Goal: Task Accomplishment & Management: Use online tool/utility

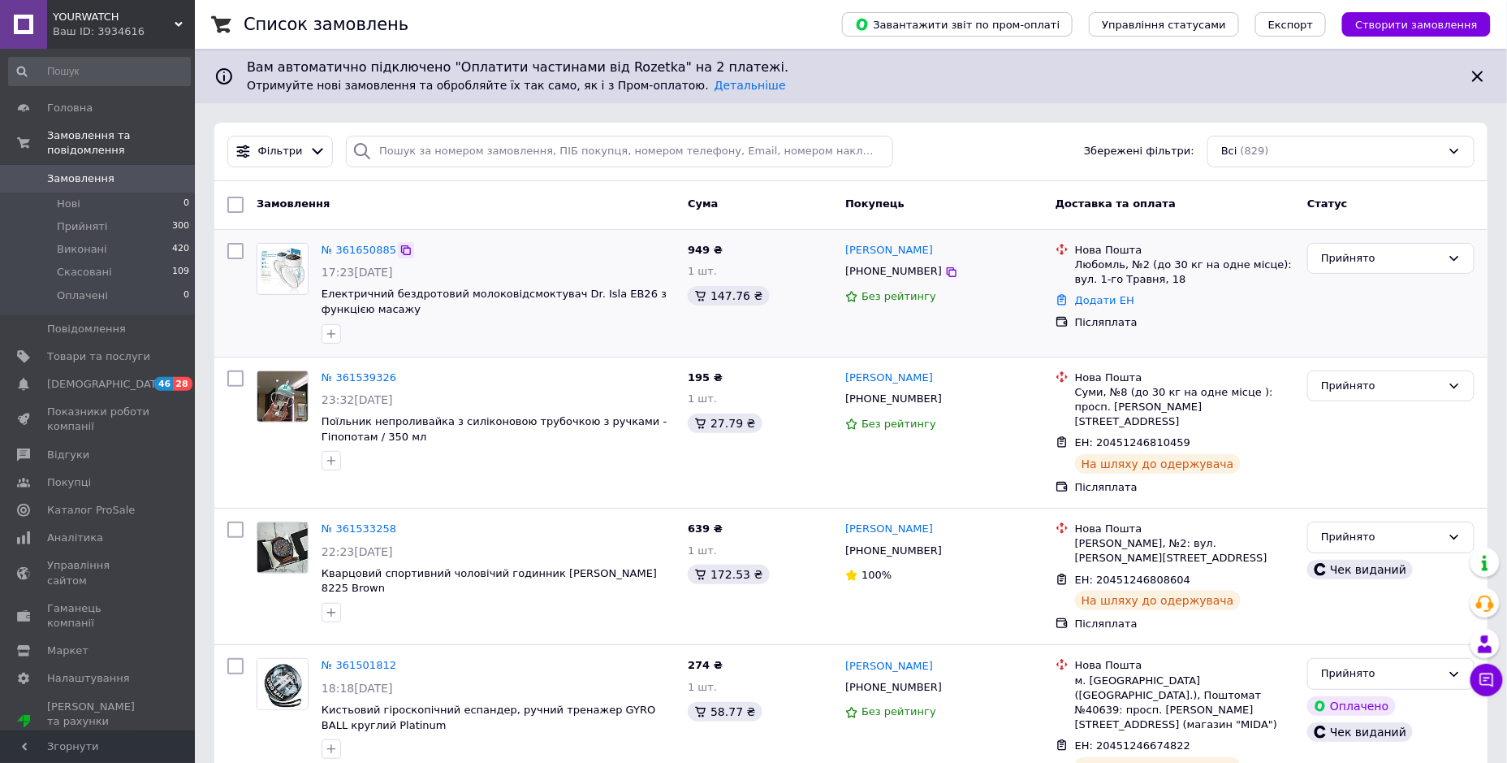
click at [400, 250] on icon at bounding box center [406, 250] width 13 height 13
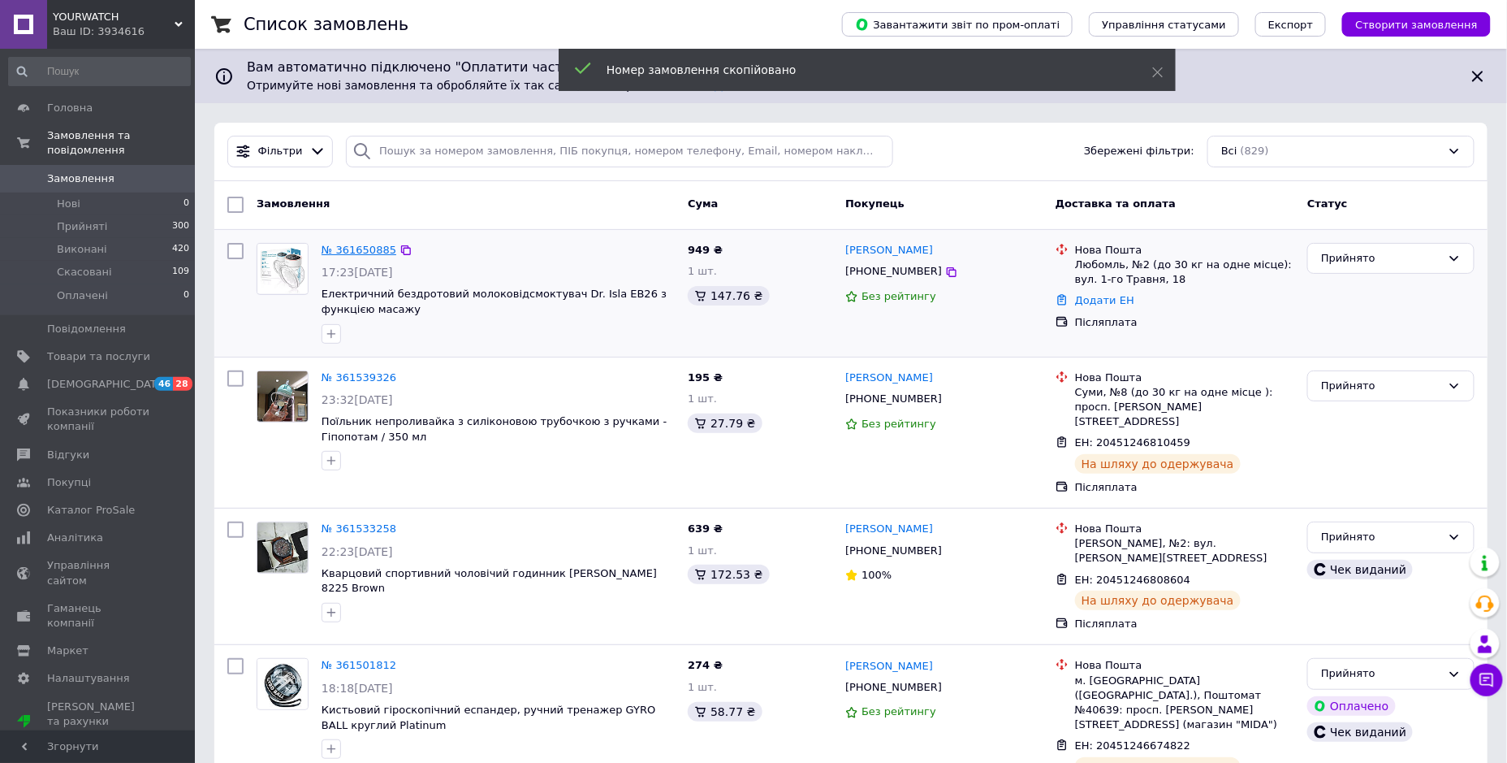
click at [358, 250] on link "№ 361650885" at bounding box center [359, 250] width 75 height 12
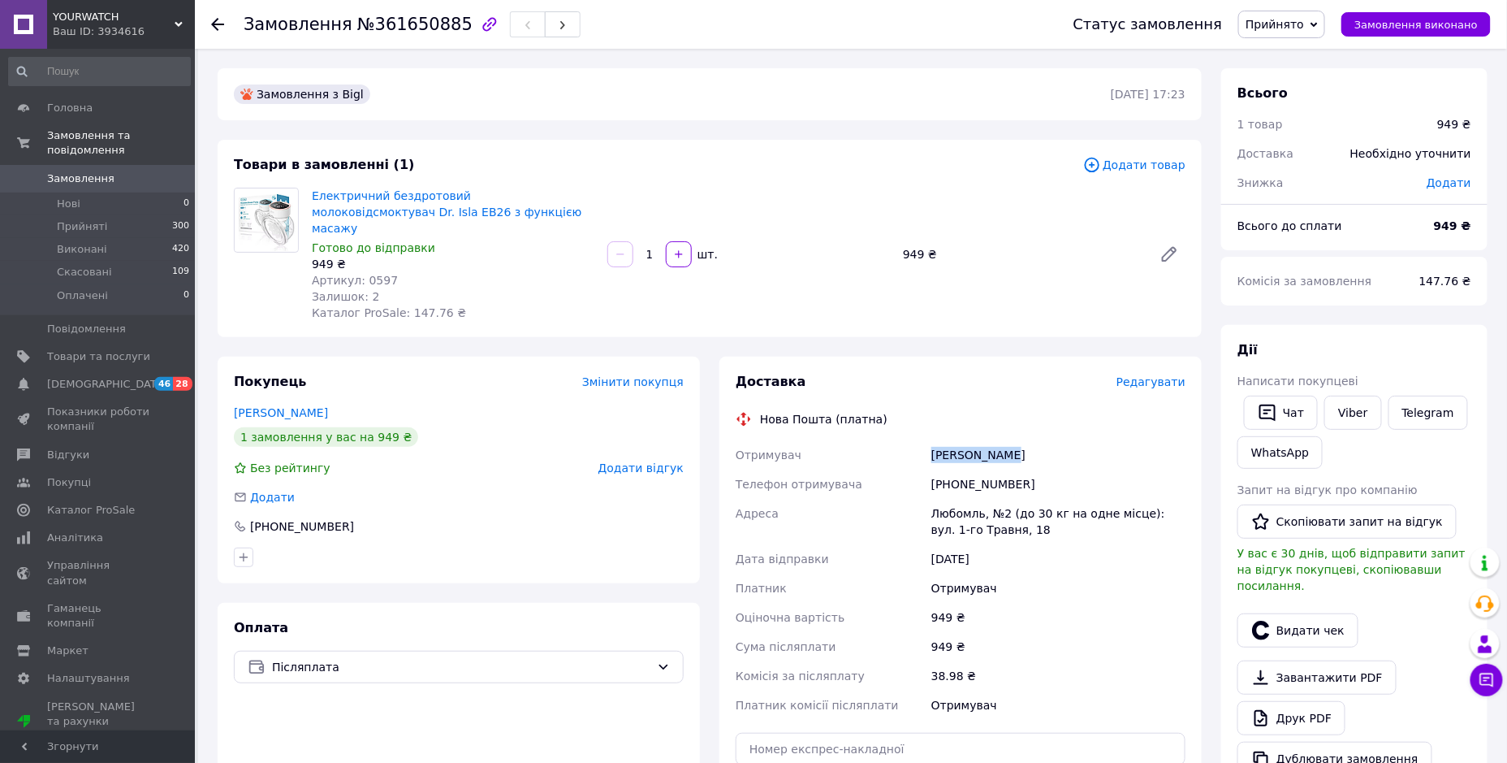
drag, startPoint x: 1009, startPoint y: 432, endPoint x: 931, endPoint y: 441, distance: 78.5
click at [931, 441] on div "[PERSON_NAME]" at bounding box center [1058, 454] width 261 height 29
copy div "[PERSON_NAME]"
click at [1258, 620] on icon "button" at bounding box center [1260, 629] width 17 height 19
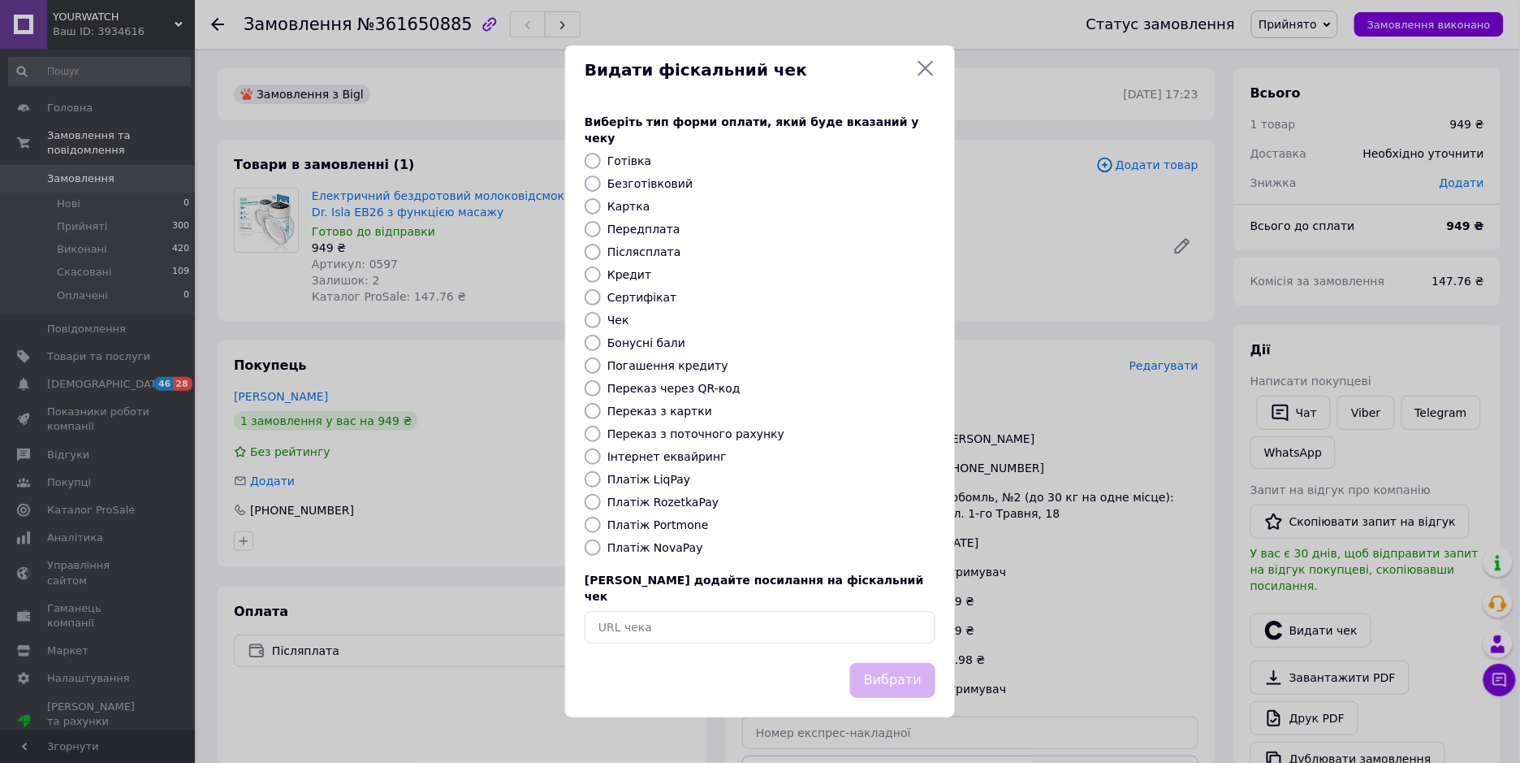
click at [633, 253] on label "Післясплата" at bounding box center [645, 251] width 74 height 13
click at [601, 253] on input "Післясплата" at bounding box center [593, 252] width 16 height 16
radio input "true"
click at [901, 669] on button "Вибрати" at bounding box center [892, 680] width 85 height 35
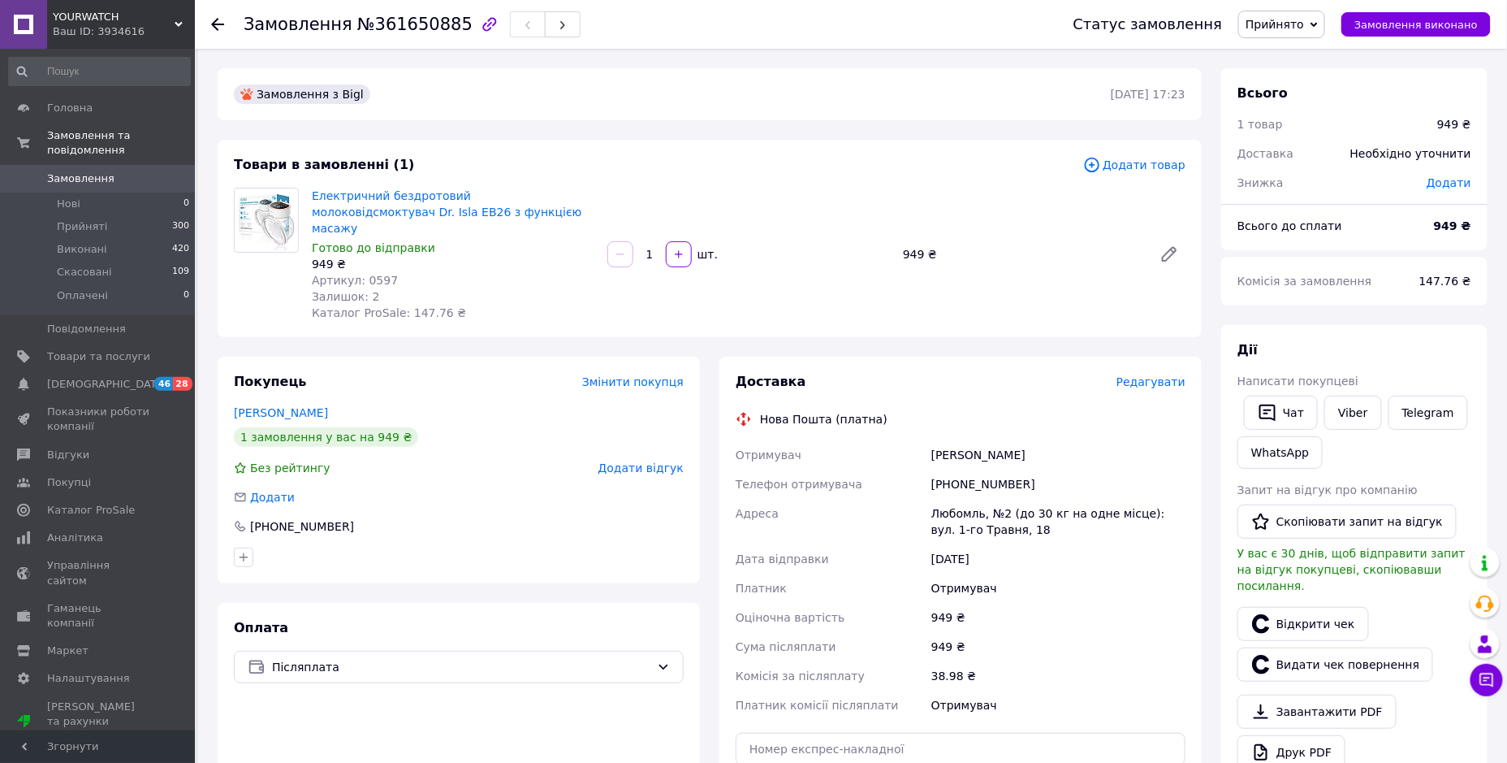
click at [961, 499] on div "Любомль, №2 (до 30 кг на одне місце): вул. 1-го Травня, 18" at bounding box center [1058, 521] width 261 height 45
copy div "Любомль"
drag, startPoint x: 1001, startPoint y: 609, endPoint x: 1005, endPoint y: 574, distance: 35.2
click at [1001, 609] on div "949 ₴" at bounding box center [1058, 617] width 261 height 29
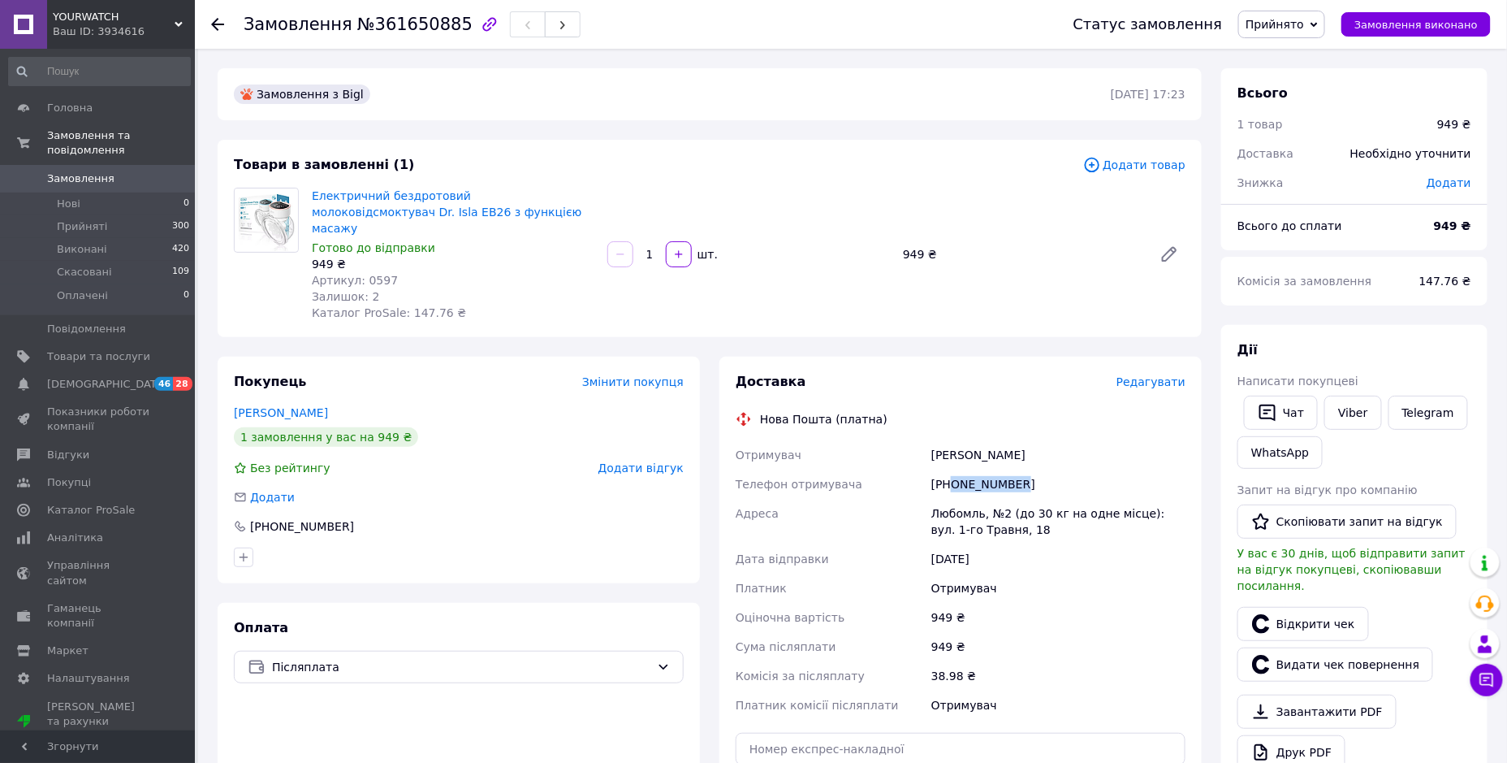
drag, startPoint x: 1037, startPoint y: 469, endPoint x: 953, endPoint y: 474, distance: 83.8
click at [953, 474] on div "[PHONE_NUMBER]" at bounding box center [1058, 483] width 261 height 29
copy div "0976417435"
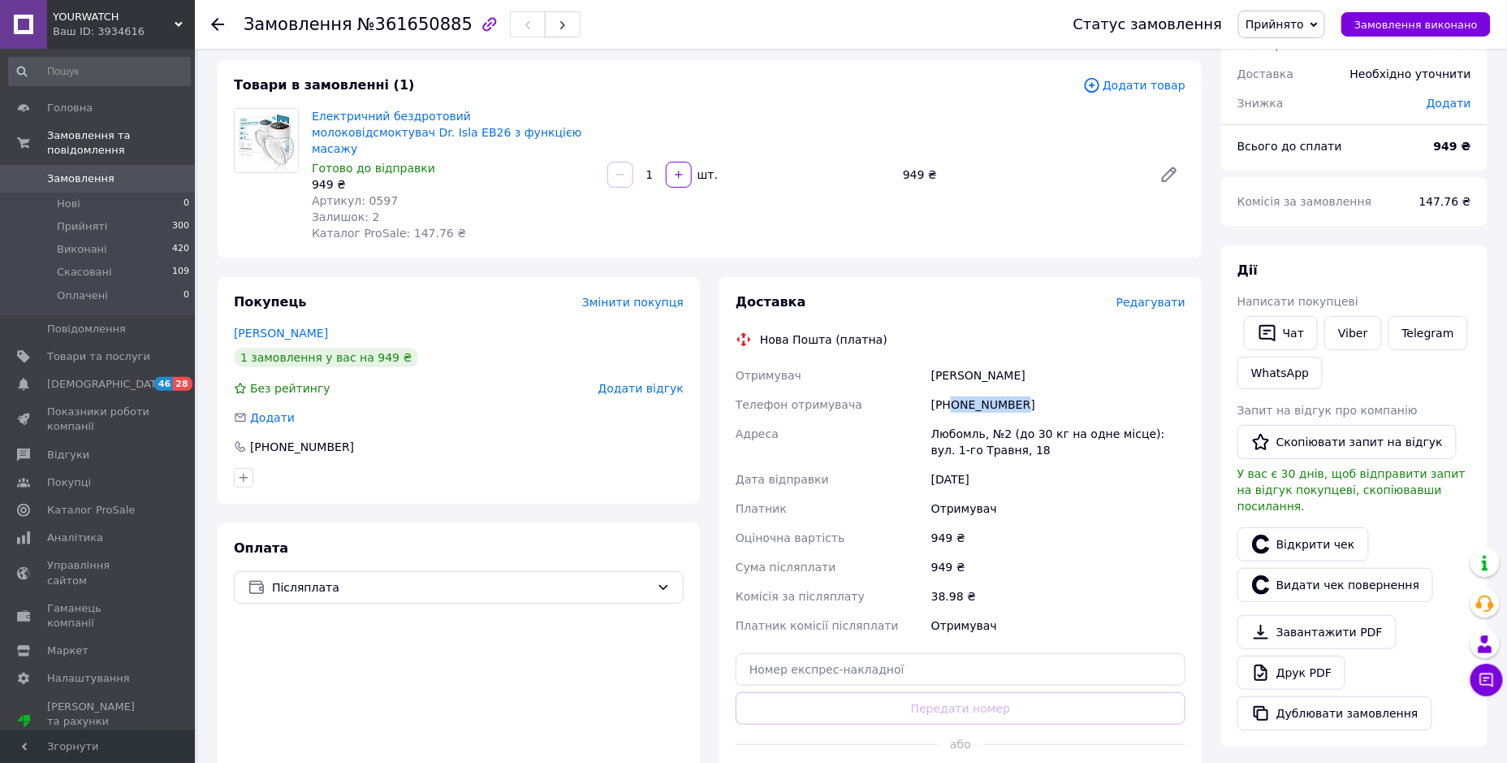
scroll to position [180, 0]
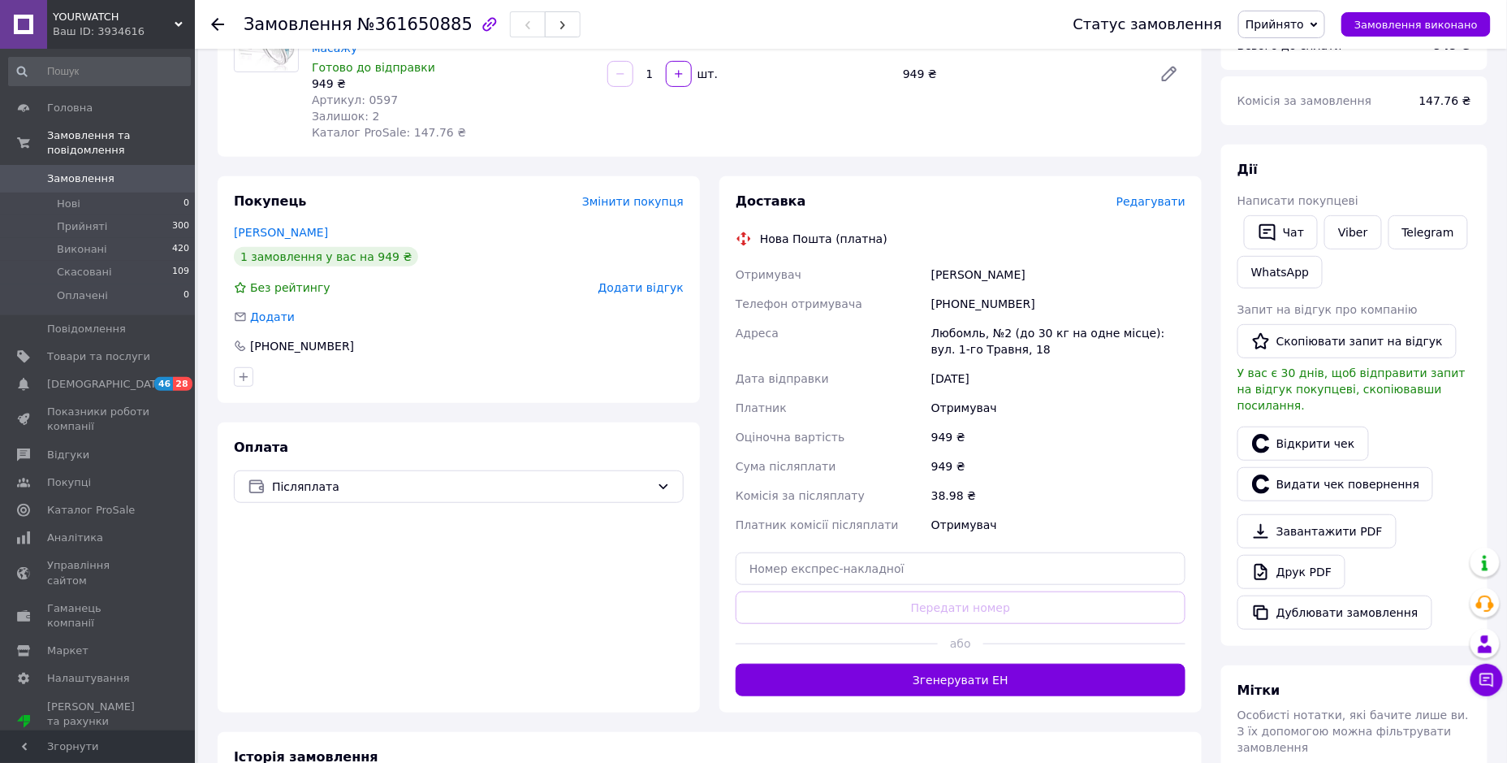
click at [1147, 517] on div "Отримувач" at bounding box center [1058, 524] width 261 height 29
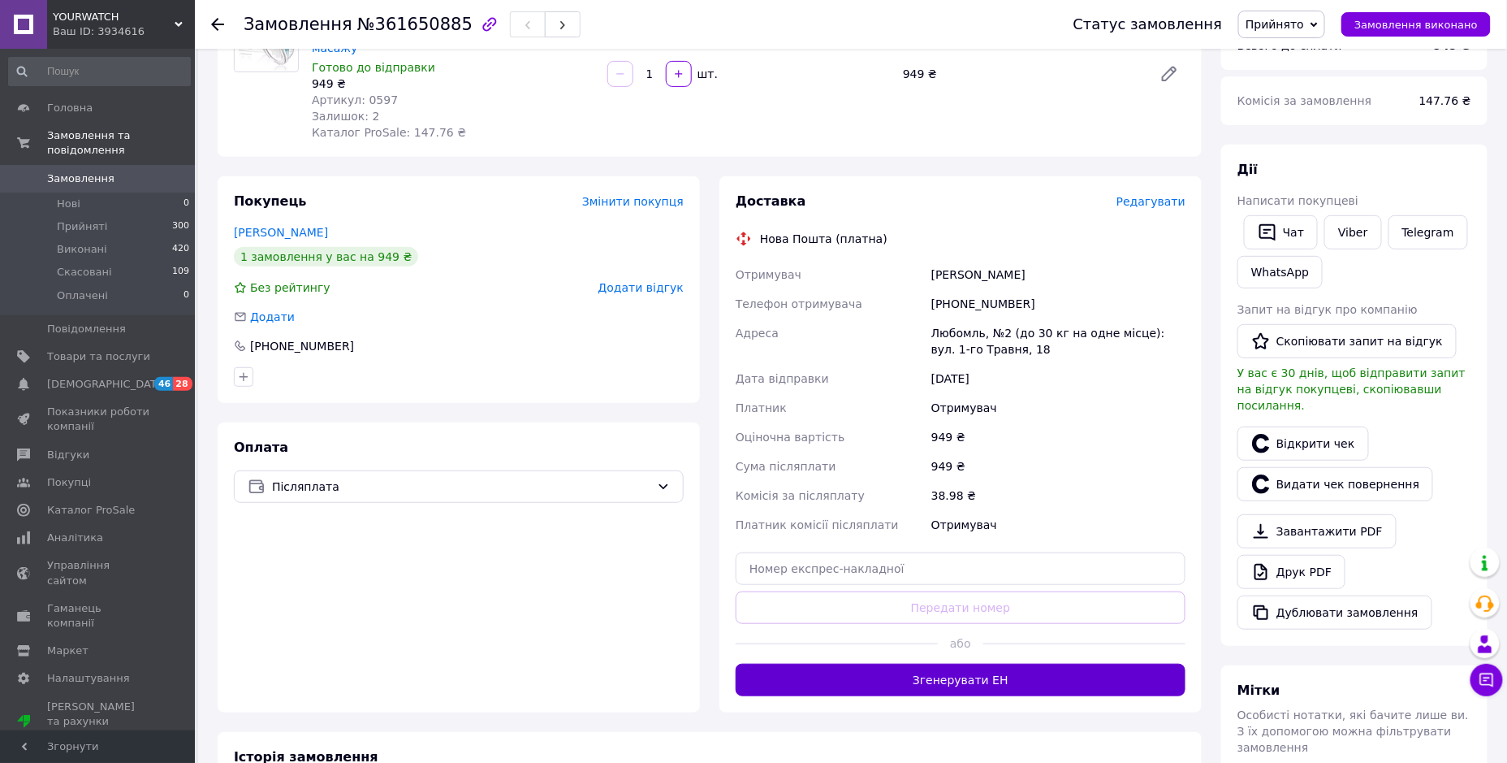
click at [974, 667] on button "Згенерувати ЕН" at bounding box center [961, 680] width 450 height 32
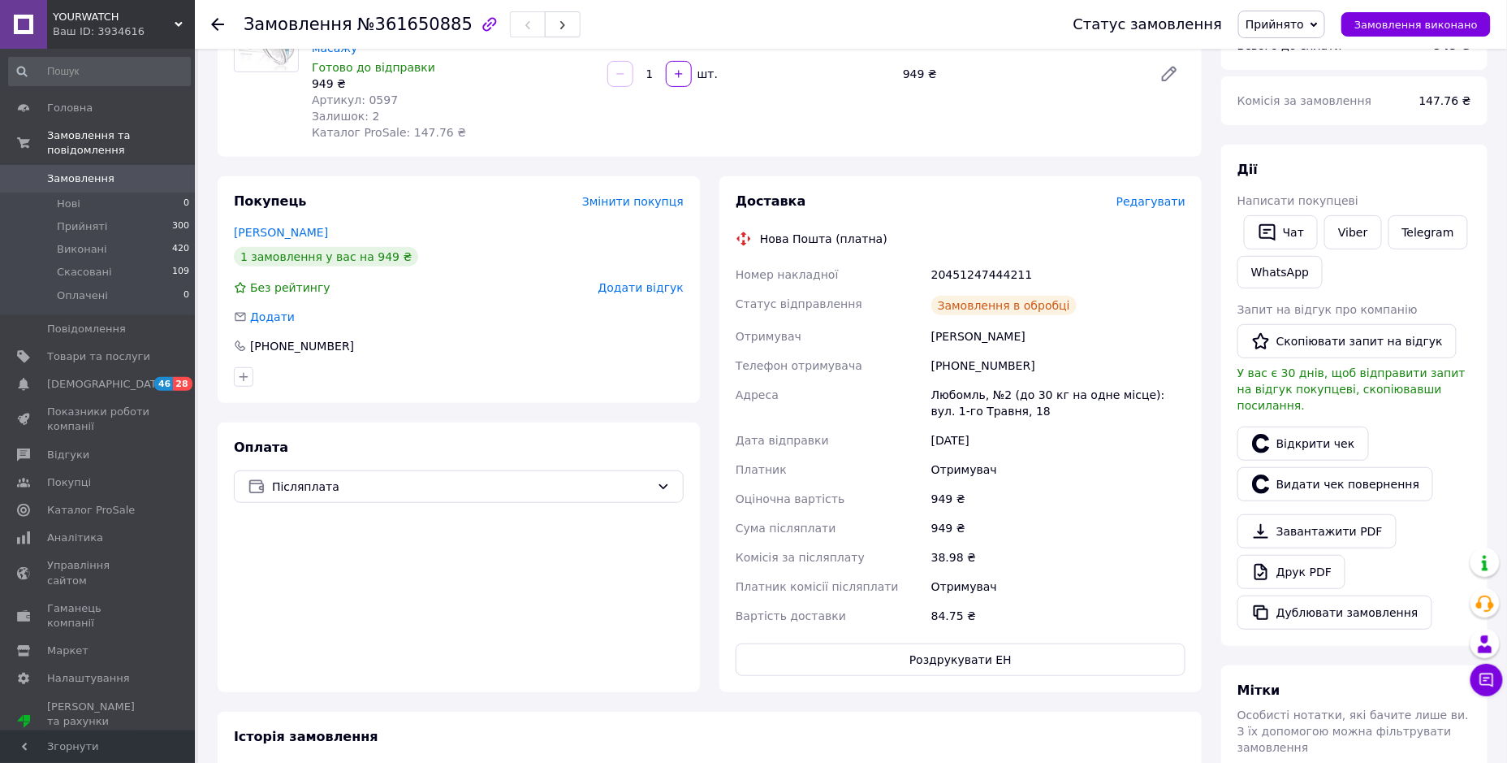
click at [978, 260] on div "20451247444211" at bounding box center [1058, 274] width 261 height 29
copy div "20451247444211"
